Goal: Task Accomplishment & Management: Manage account settings

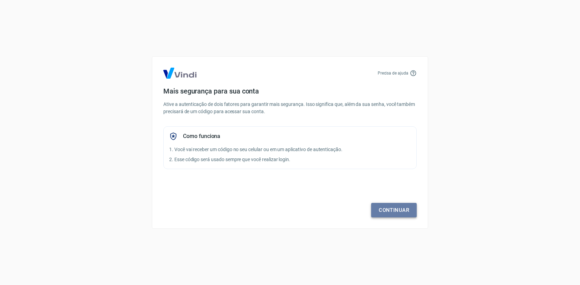
click at [392, 211] on link "Continuar" at bounding box center [394, 210] width 46 height 15
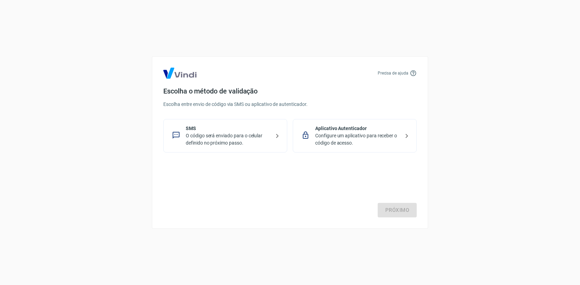
click at [277, 137] on icon at bounding box center [277, 136] width 2 height 4
click at [402, 209] on link "Próximo" at bounding box center [397, 210] width 39 height 15
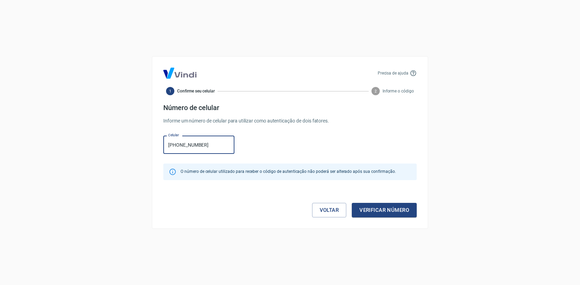
type input "(11) 99503-4238"
click at [293, 147] on div "Celular (11) 99503-4238 Celular" at bounding box center [289, 144] width 253 height 22
click at [377, 211] on button "Verificar número" at bounding box center [384, 210] width 65 height 15
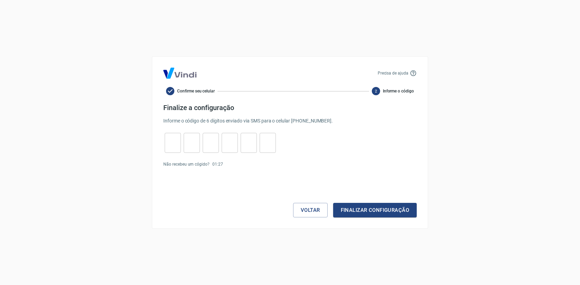
click at [174, 140] on input "tel" at bounding box center [173, 143] width 16 height 15
type input "7"
type input "2"
type input "5"
type input "0"
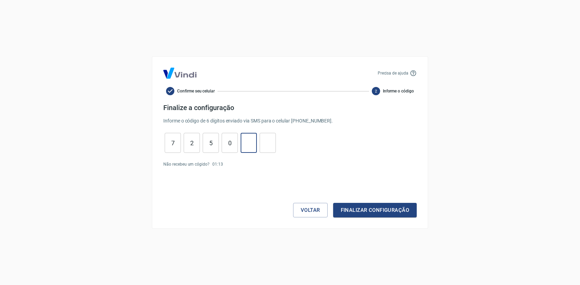
type input "5"
click at [370, 211] on button "Finalizar configuração" at bounding box center [375, 210] width 84 height 15
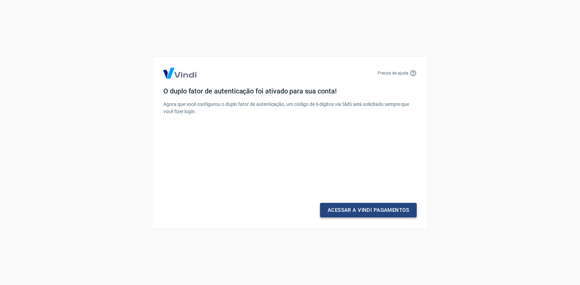
click at [364, 211] on link "Acessar a Vindi Pagamentos" at bounding box center [368, 210] width 97 height 15
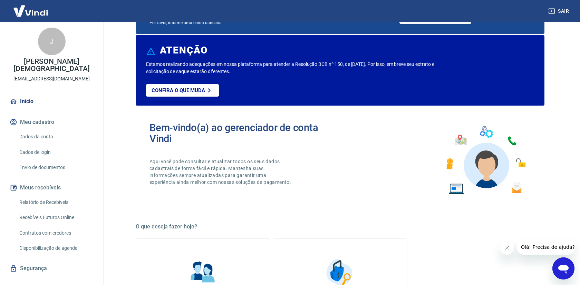
scroll to position [71, 0]
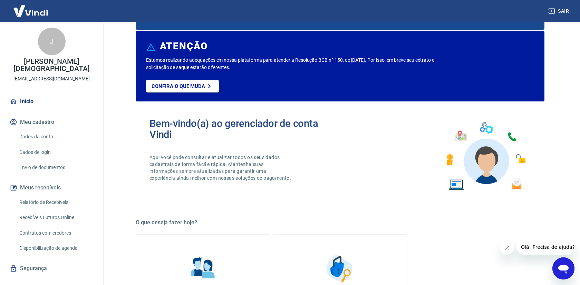
click at [45, 136] on link "Dados da conta" at bounding box center [56, 137] width 78 height 14
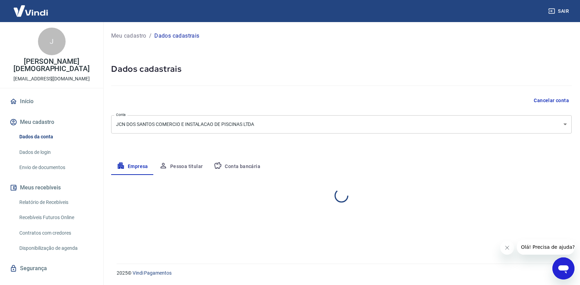
select select "SP"
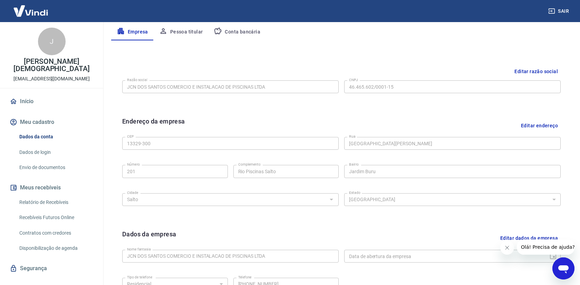
scroll to position [8, 0]
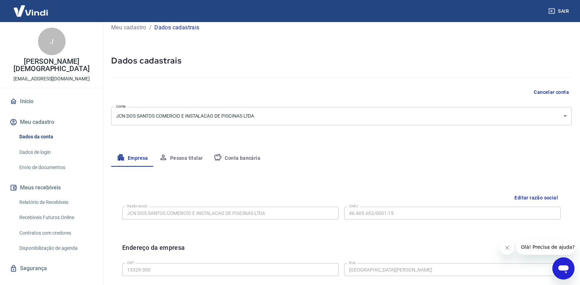
click at [30, 10] on img at bounding box center [30, 10] width 45 height 21
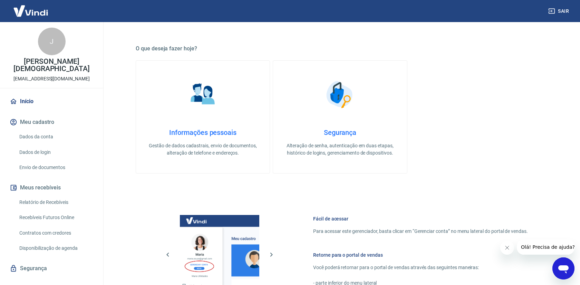
scroll to position [390, 0]
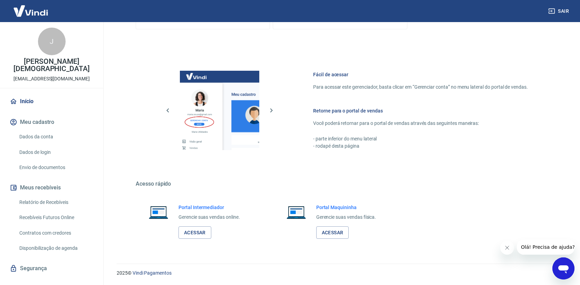
click at [43, 169] on link "Envio de documentos" at bounding box center [56, 168] width 78 height 14
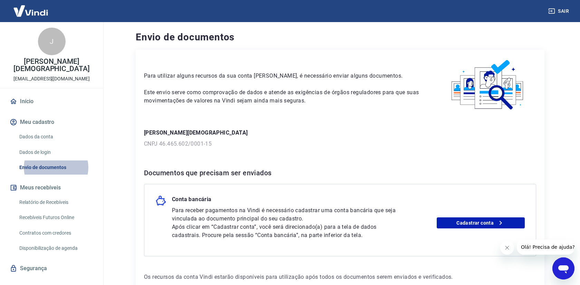
scroll to position [42, 0]
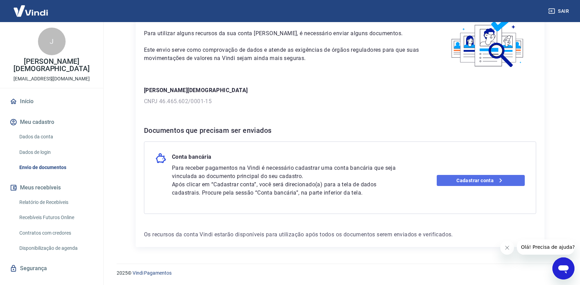
click at [473, 185] on link "Cadastrar conta" at bounding box center [481, 180] width 88 height 11
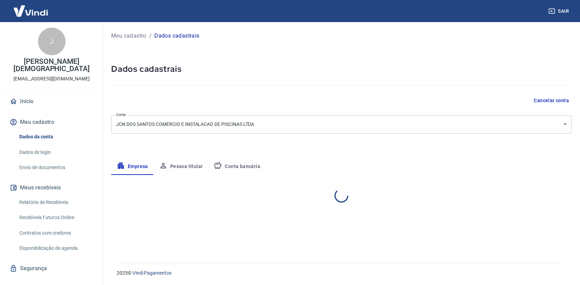
select select "SP"
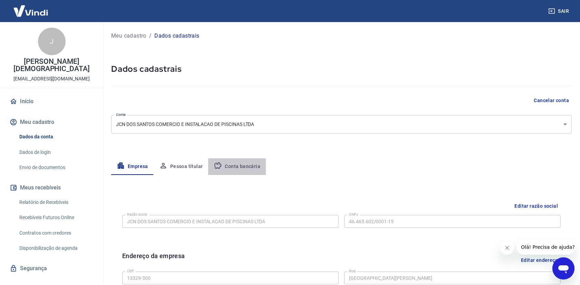
click at [236, 164] on button "Conta bancária" at bounding box center [237, 167] width 58 height 17
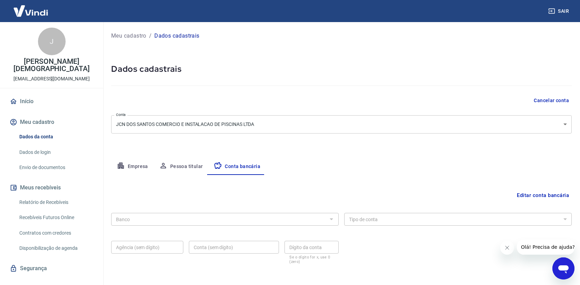
scroll to position [29, 0]
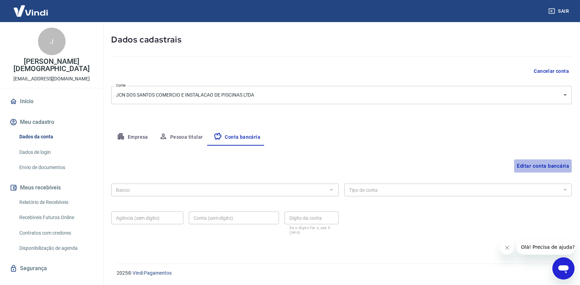
click at [537, 163] on button "Editar conta bancária" at bounding box center [543, 166] width 58 height 13
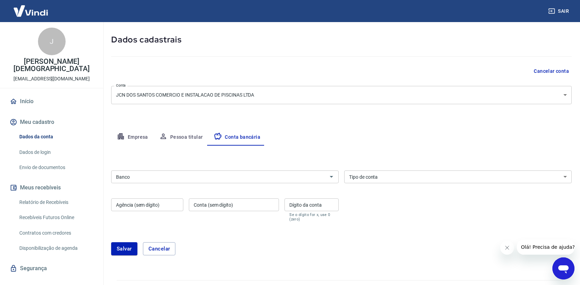
scroll to position [46, 0]
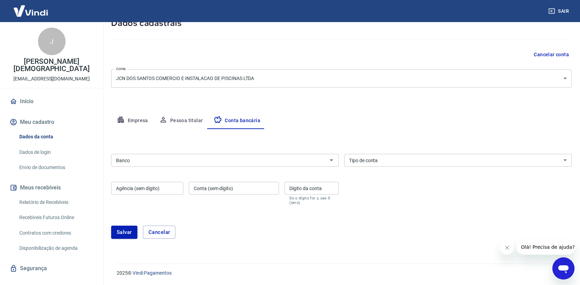
click at [180, 166] on div "Banco" at bounding box center [225, 160] width 228 height 13
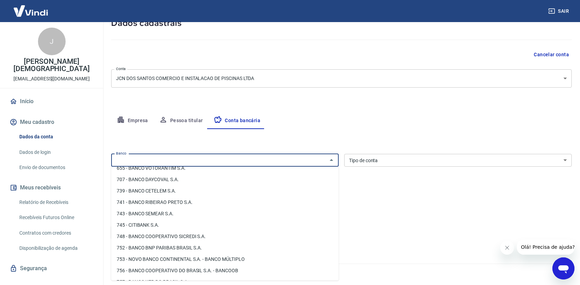
scroll to position [1038, 0]
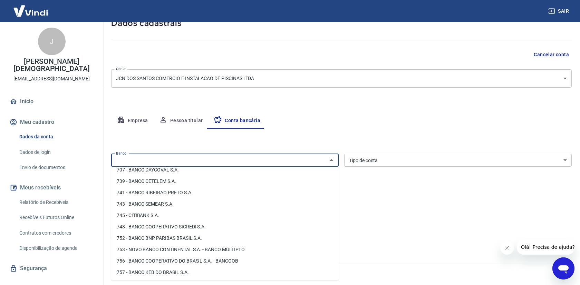
click at [164, 260] on li "756 - BANCO COOPERATIVO DO BRASIL S.A. - BANCOOB" at bounding box center [225, 261] width 228 height 11
type input "756 - BANCO COOPERATIVO DO BRASIL S.A. - BANCOOB"
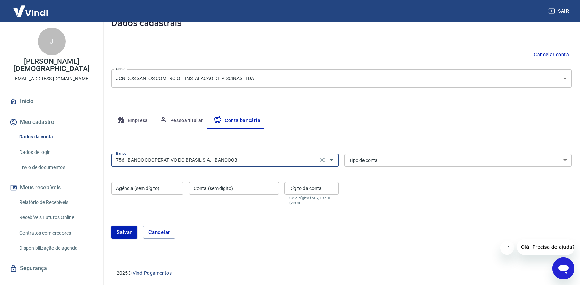
click at [362, 157] on div "Tipo de conta Conta Corrente Conta Poupança Tipo de conta" at bounding box center [458, 160] width 228 height 13
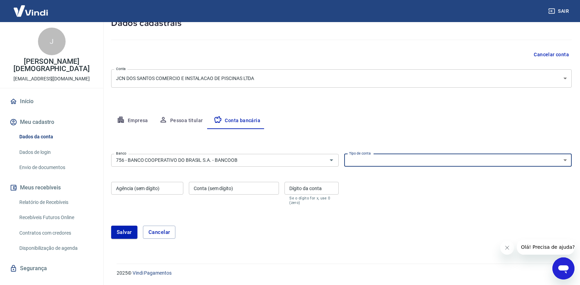
select select "1"
click at [344, 154] on select "Conta Corrente Conta Poupança" at bounding box center [458, 160] width 228 height 13
click at [145, 188] on input "Agência (sem dígito)" at bounding box center [147, 188] width 72 height 13
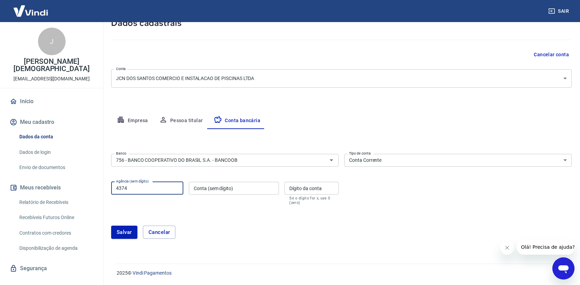
type input "4374"
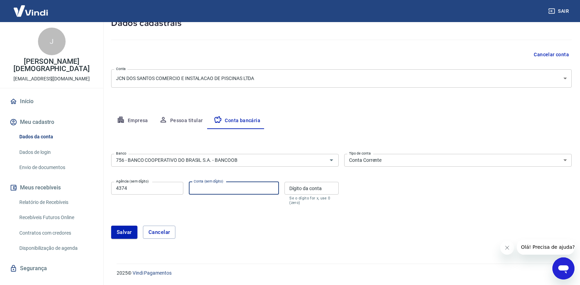
click at [222, 186] on input "Conta (sem dígito)" at bounding box center [234, 188] width 90 height 13
type input "34876"
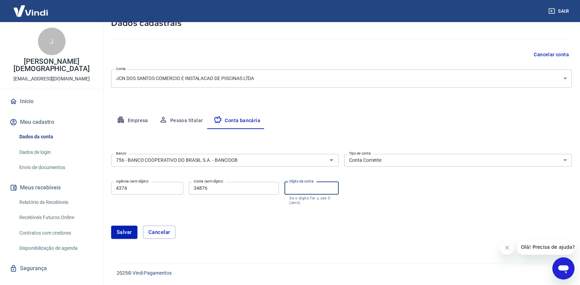
click at [308, 184] on div "Dígito da conta Dígito da conta Se o dígito for x, use 0 (zero)" at bounding box center [312, 193] width 54 height 23
type input "7"
click at [404, 222] on div "[PERSON_NAME]" at bounding box center [341, 233] width 461 height 30
click at [127, 232] on button "Salvar" at bounding box center [124, 232] width 26 height 13
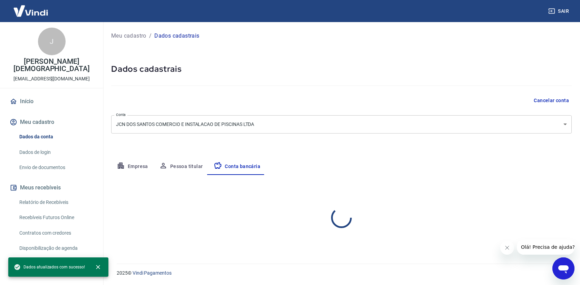
scroll to position [0, 0]
select select "1"
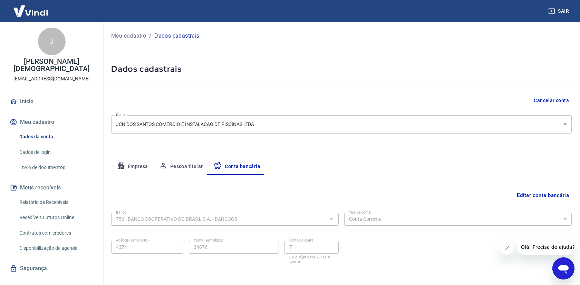
click at [124, 168] on icon "button" at bounding box center [121, 166] width 8 height 8
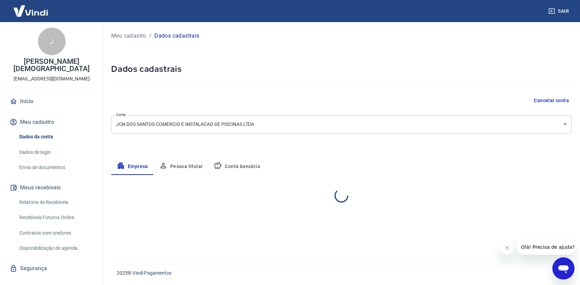
select select "SP"
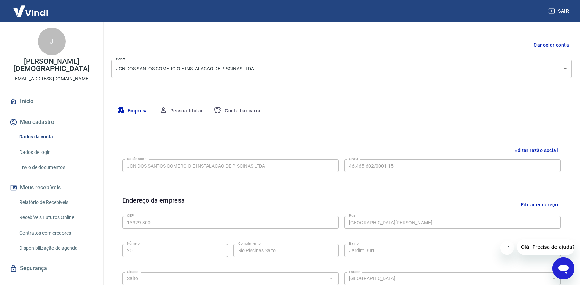
scroll to position [73, 0]
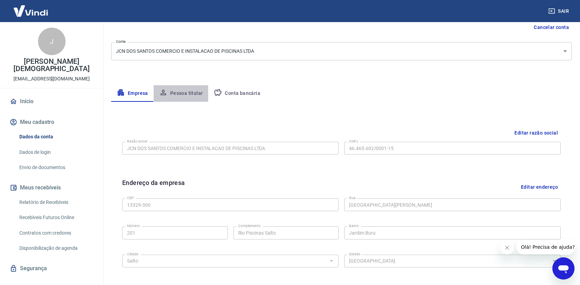
click at [188, 97] on button "Pessoa titular" at bounding box center [181, 93] width 55 height 17
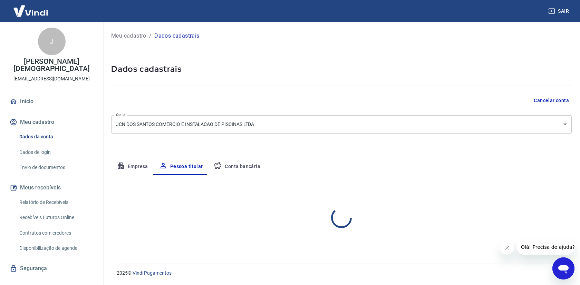
scroll to position [0, 0]
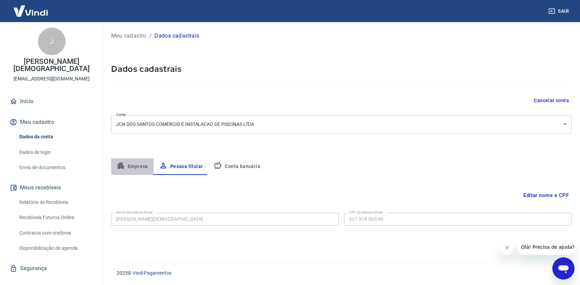
click at [134, 164] on button "Empresa" at bounding box center [132, 167] width 42 height 17
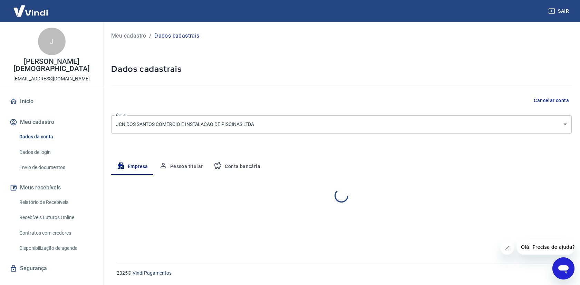
select select "SP"
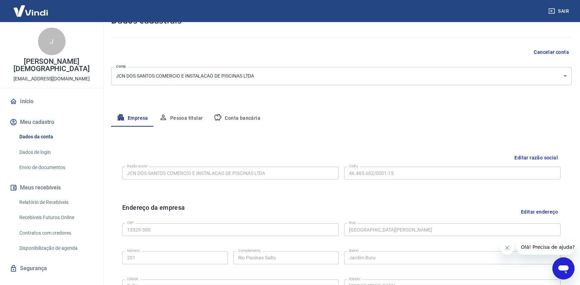
scroll to position [48, 0]
click at [35, 96] on link "Início" at bounding box center [51, 101] width 87 height 15
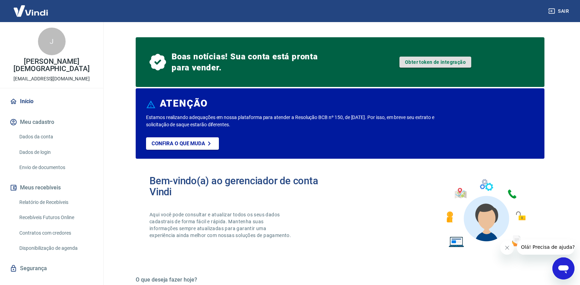
click at [431, 65] on link "Obter token de integração" at bounding box center [436, 62] width 72 height 11
click at [30, 122] on button "Meu cadastro" at bounding box center [51, 122] width 87 height 15
click at [46, 138] on link "Dados da conta" at bounding box center [56, 137] width 78 height 14
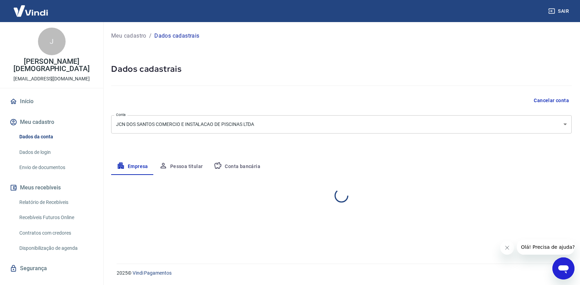
select select "SP"
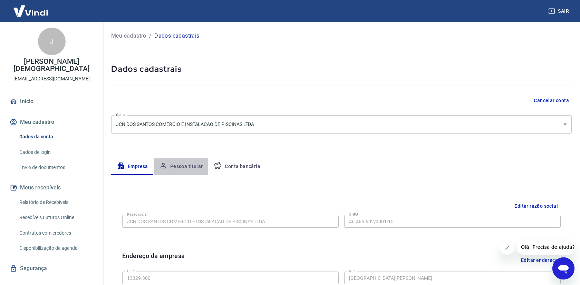
click at [194, 171] on button "Pessoa titular" at bounding box center [181, 167] width 55 height 17
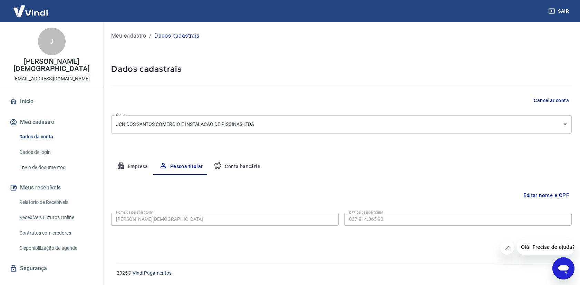
click at [133, 165] on button "Empresa" at bounding box center [132, 167] width 42 height 17
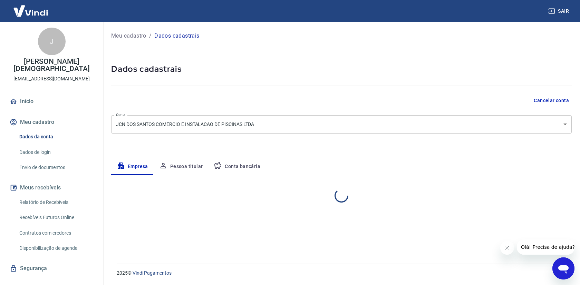
select select "SP"
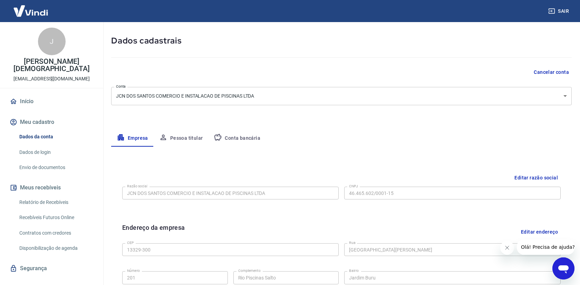
scroll to position [51, 0]
